Goal: Task Accomplishment & Management: Use online tool/utility

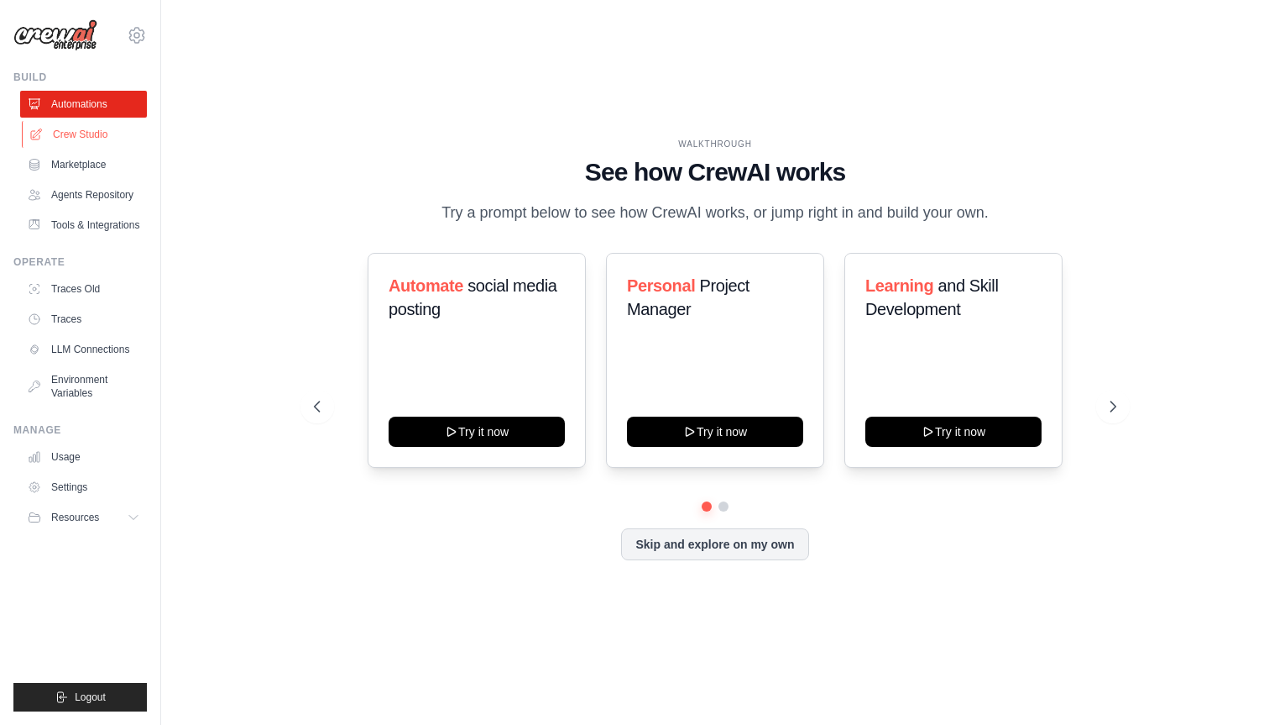
click at [97, 137] on link "Crew Studio" at bounding box center [85, 134] width 127 height 27
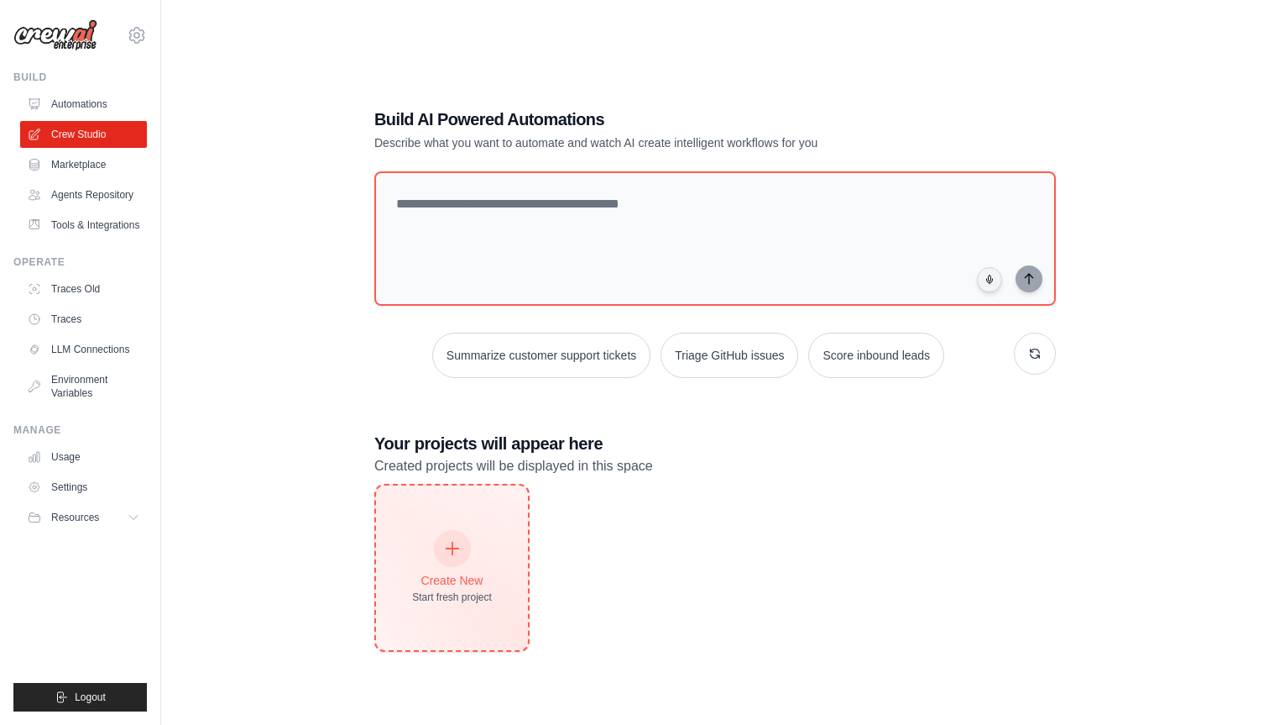
click at [466, 556] on div at bounding box center [452, 548] width 37 height 37
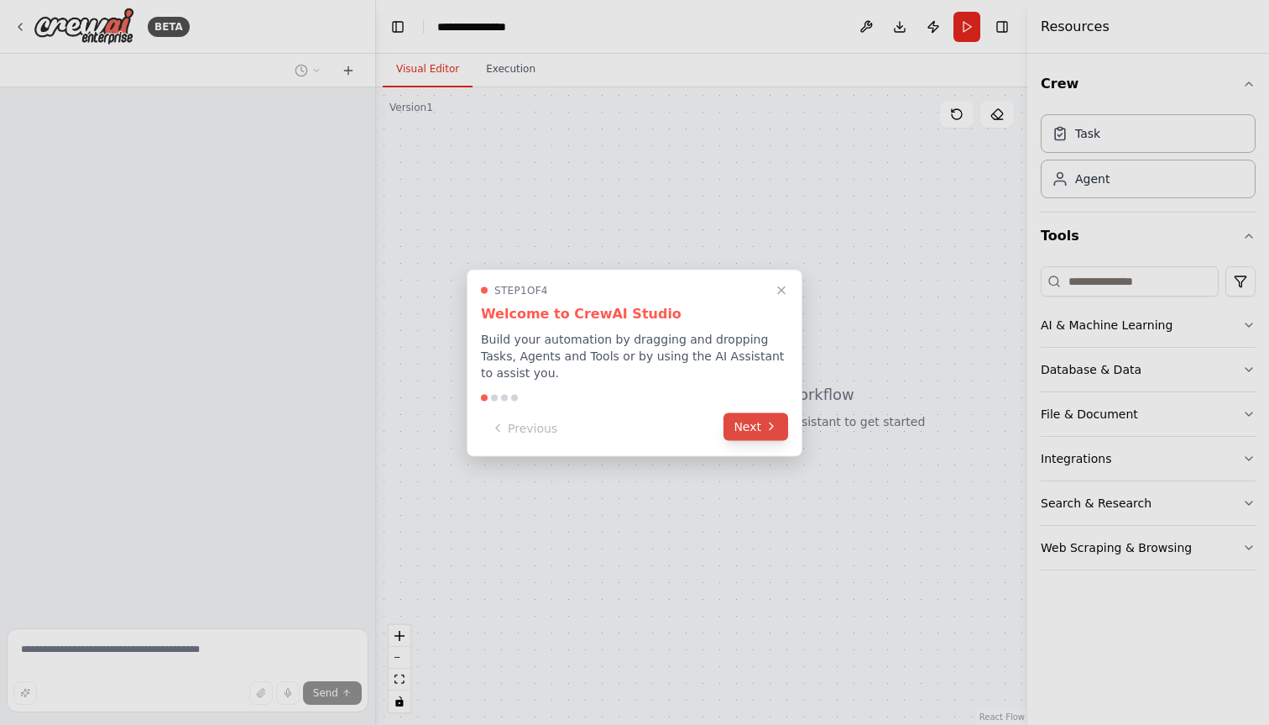
click at [760, 431] on button "Next" at bounding box center [756, 426] width 65 height 28
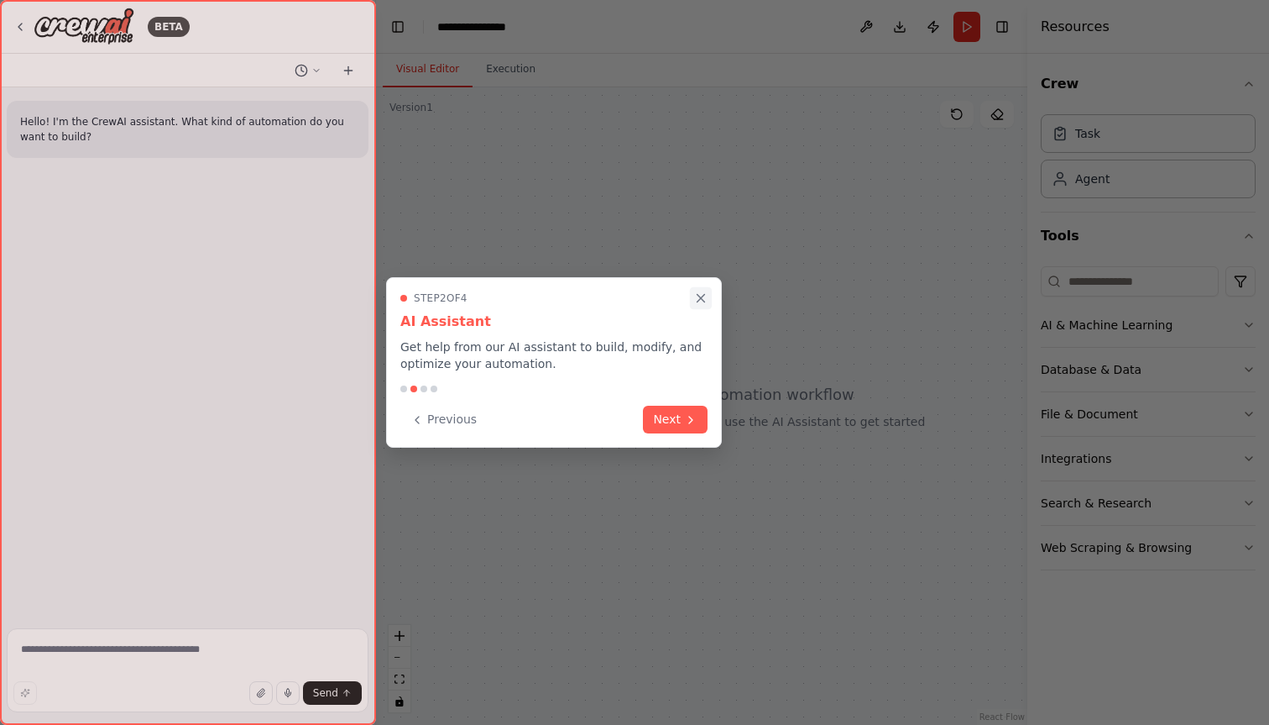
click at [699, 292] on icon "Close walkthrough" at bounding box center [700, 297] width 15 height 15
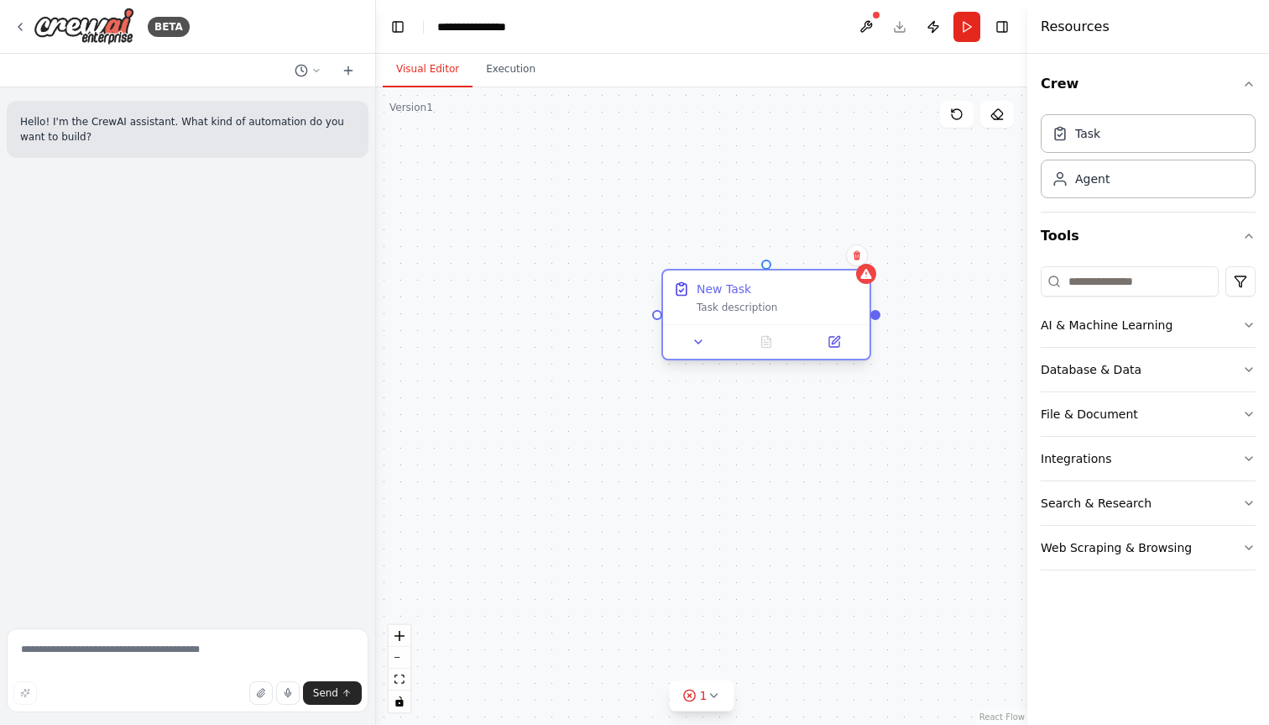
drag, startPoint x: 922, startPoint y: 294, endPoint x: 745, endPoint y: 311, distance: 178.0
click at [745, 311] on div "Task description" at bounding box center [778, 307] width 163 height 13
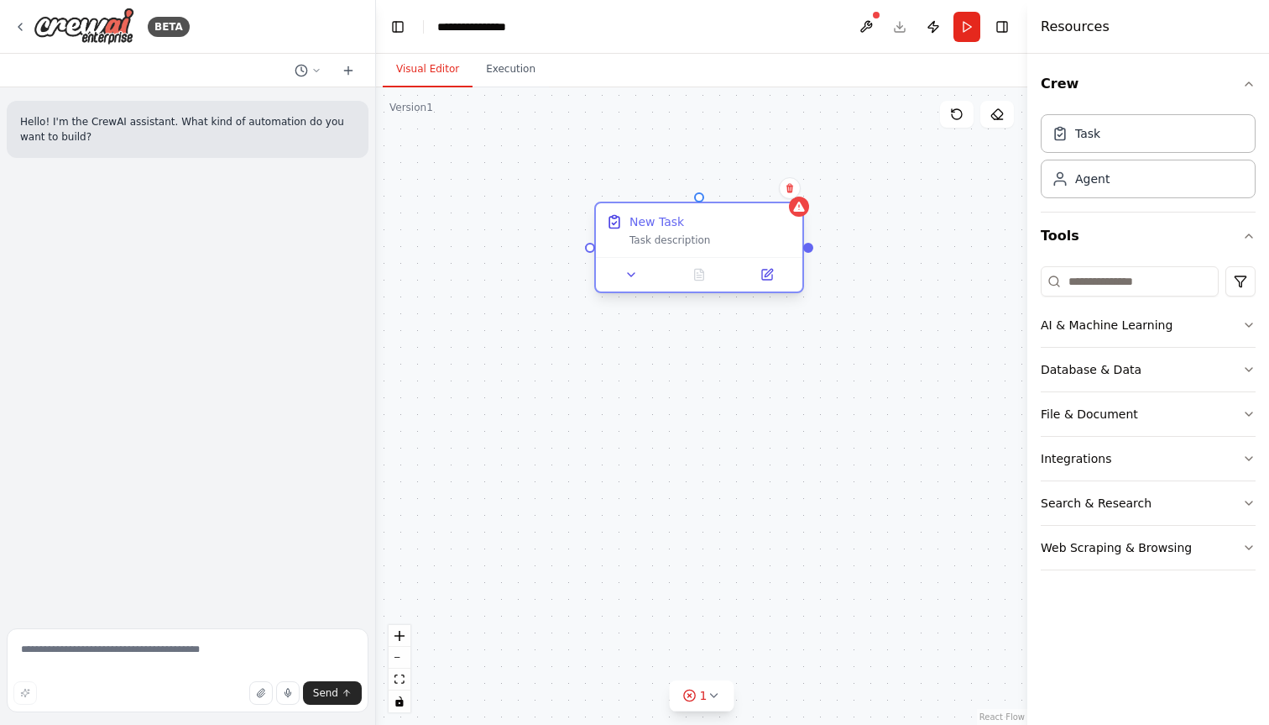
drag, startPoint x: 805, startPoint y: 319, endPoint x: 730, endPoint y: 254, distance: 98.8
click at [730, 254] on div "New Task Task description" at bounding box center [699, 230] width 207 height 54
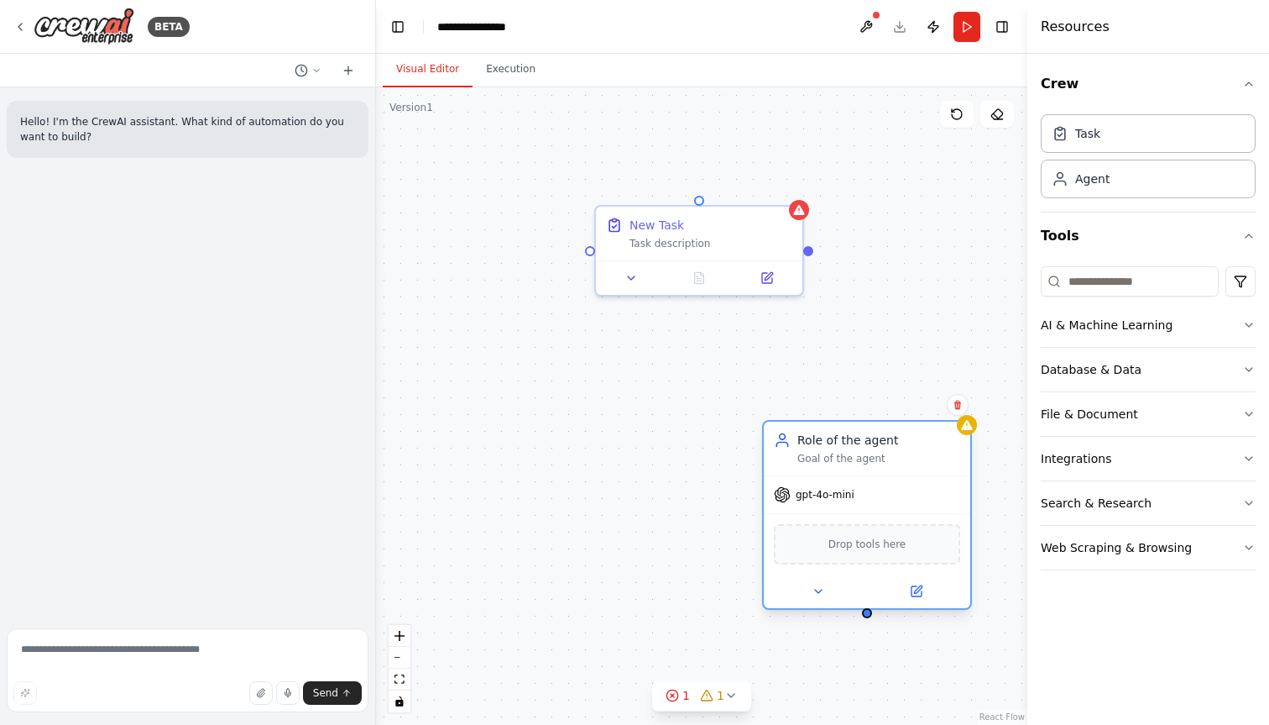
drag, startPoint x: 915, startPoint y: 431, endPoint x: 790, endPoint y: 440, distance: 125.4
click at [790, 440] on div "Role of the agent Goal of the agent" at bounding box center [867, 449] width 186 height 34
click at [744, 248] on div "New Task Task description" at bounding box center [699, 230] width 207 height 54
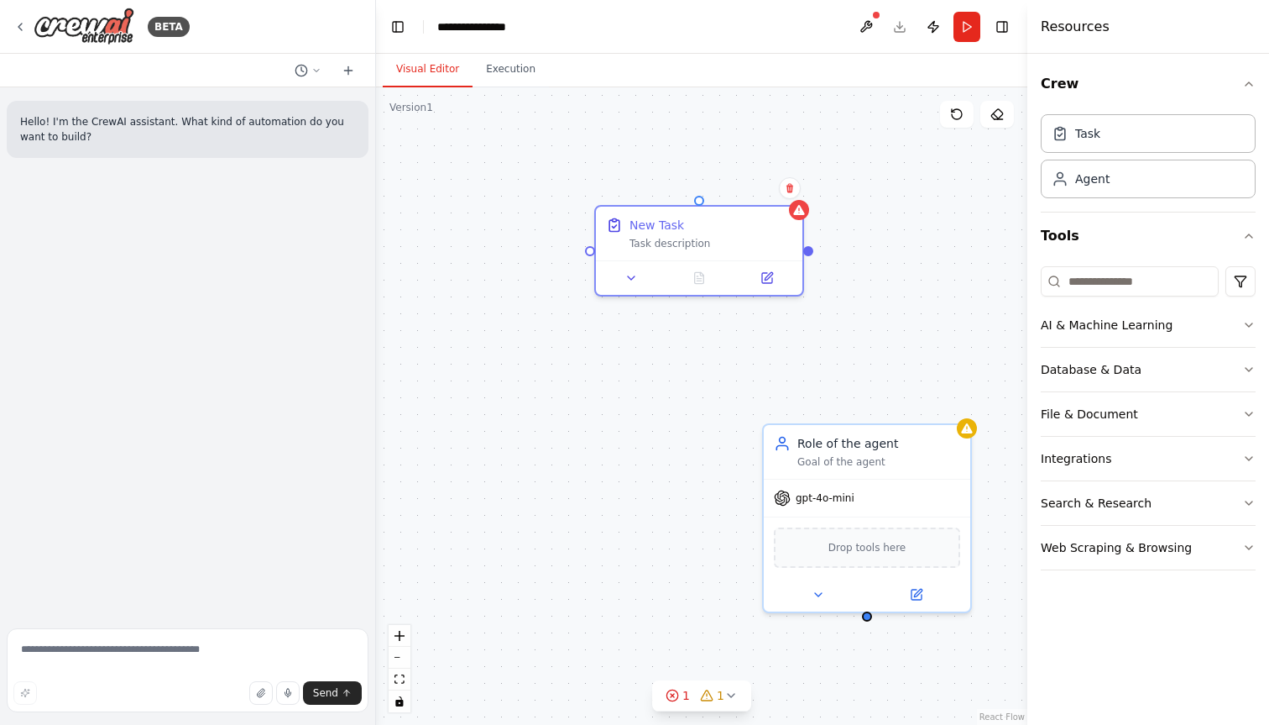
click at [813, 248] on div "New Task Task description Role of the agent Goal of the agent gpt-4o-mini Drop …" at bounding box center [701, 405] width 651 height 637
click at [807, 252] on div "New Task Task description Role of the agent Goal of the agent gpt-4o-mini Drop …" at bounding box center [701, 405] width 651 height 637
click at [812, 250] on div "New Task Task description Role of the agent Goal of the agent gpt-4o-mini Drop …" at bounding box center [701, 405] width 651 height 637
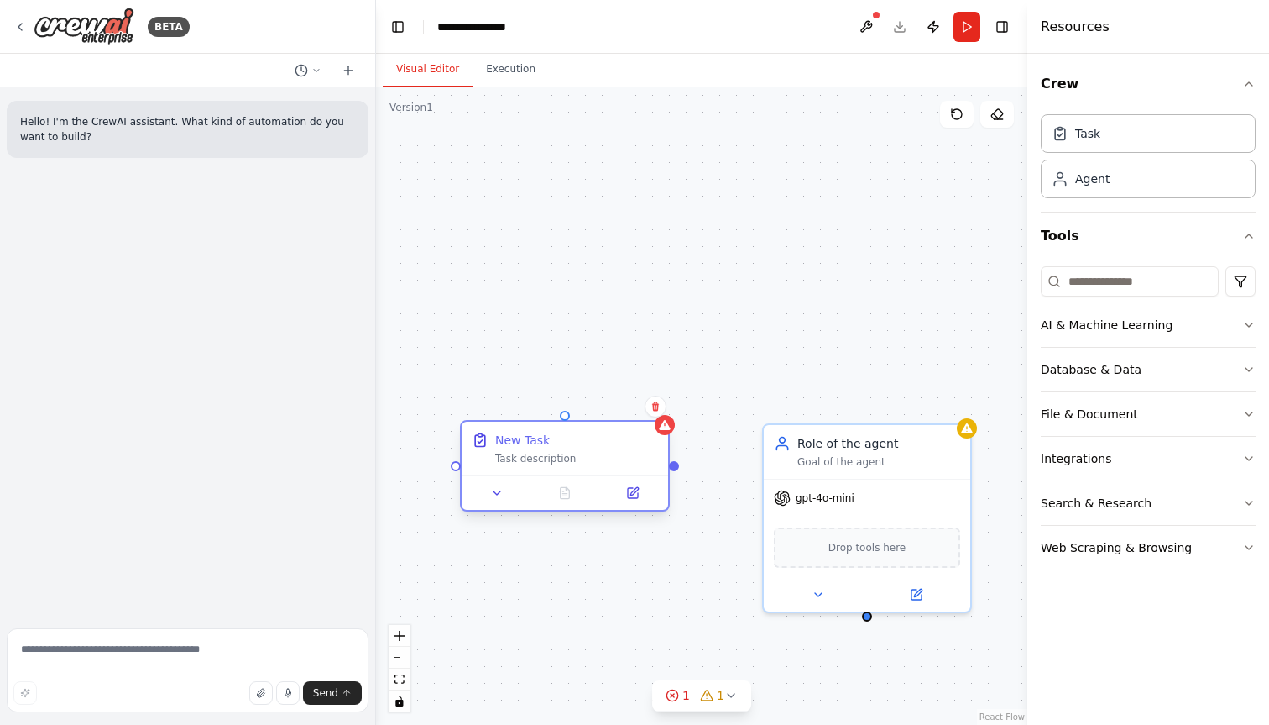
drag, startPoint x: 803, startPoint y: 250, endPoint x: 666, endPoint y: 470, distance: 259.5
click at [666, 470] on div "New Task Task description" at bounding box center [565, 466] width 210 height 92
drag, startPoint x: 672, startPoint y: 467, endPoint x: 867, endPoint y: 613, distance: 243.5
click at [867, 613] on div "New Task Task description Role of the agent Goal of the agent gpt-4o-mini Drop …" at bounding box center [701, 405] width 651 height 637
click at [574, 453] on div "Task description" at bounding box center [576, 458] width 163 height 13
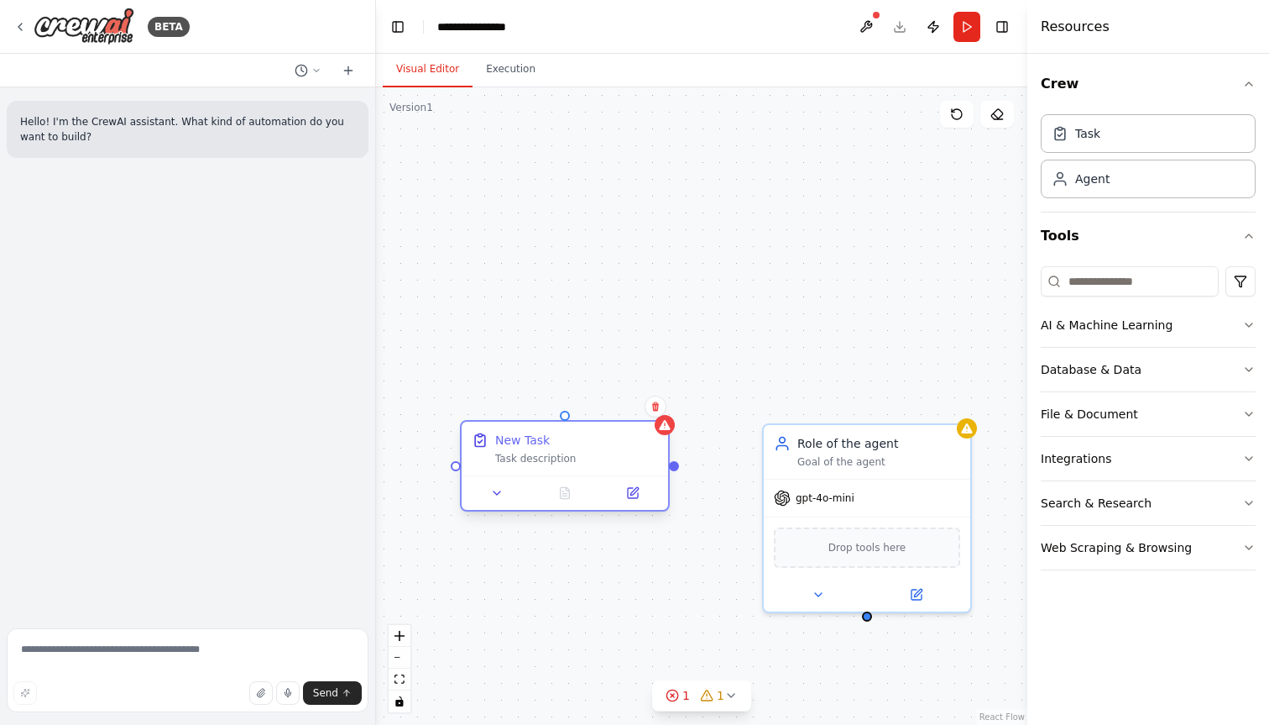
click at [574, 453] on div "Task description" at bounding box center [576, 458] width 163 height 13
click at [630, 492] on icon at bounding box center [634, 491] width 8 height 8
click at [639, 503] on div at bounding box center [565, 492] width 207 height 34
click at [632, 494] on icon at bounding box center [634, 491] width 8 height 8
